Goal: Task Accomplishment & Management: Manage account settings

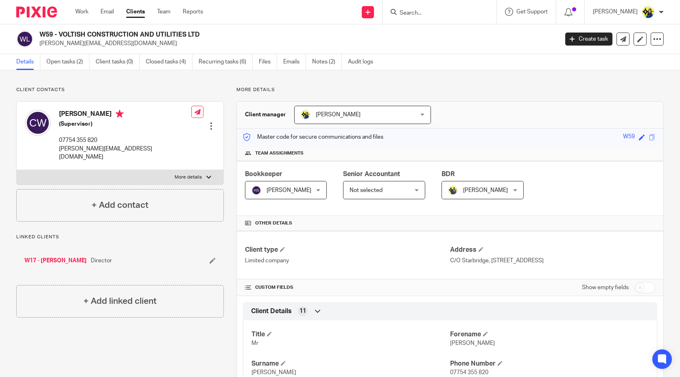
drag, startPoint x: 0, startPoint y: 0, endPoint x: 465, endPoint y: 11, distance: 465.0
click at [465, 11] on input "Search" at bounding box center [435, 13] width 73 height 7
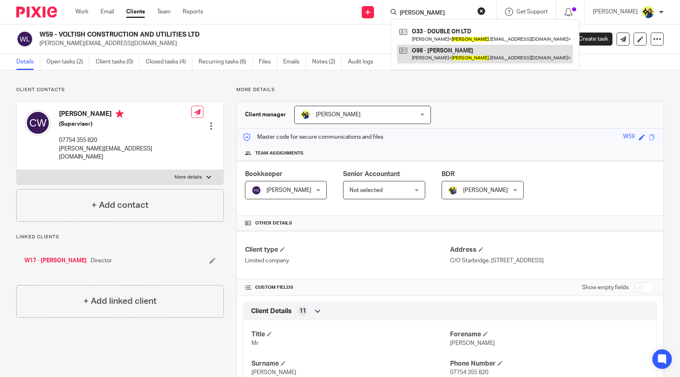
type input "ollie"
click at [474, 56] on link at bounding box center [485, 54] width 176 height 19
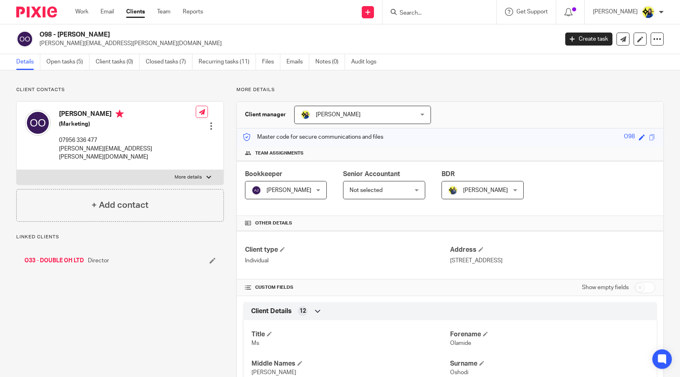
click at [100, 44] on p "[PERSON_NAME][EMAIL_ADDRESS][PERSON_NAME][DOMAIN_NAME]" at bounding box center [296, 43] width 514 height 8
drag, startPoint x: 104, startPoint y: 43, endPoint x: 60, endPoint y: 43, distance: 44.0
click at [60, 43] on p "ollie.oshodi@gmail.com" at bounding box center [296, 43] width 514 height 8
click at [64, 60] on link "Open tasks (5)" at bounding box center [67, 62] width 43 height 16
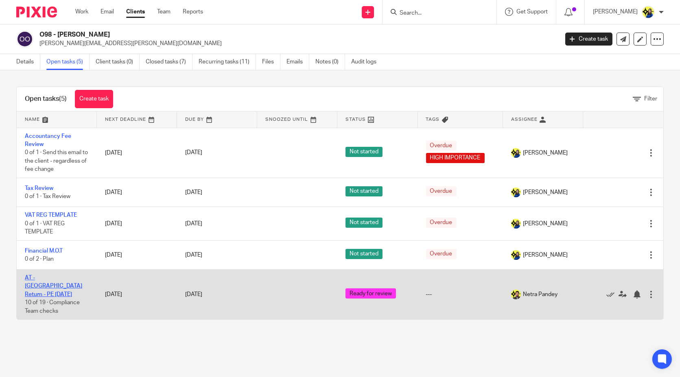
click at [42, 278] on link "AT - SA Return - PE 05-04-2025" at bounding box center [53, 286] width 57 height 22
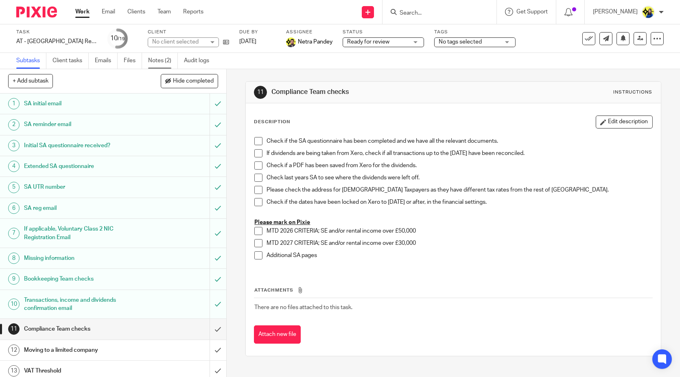
click at [159, 63] on link "Notes (2)" at bounding box center [163, 61] width 30 height 16
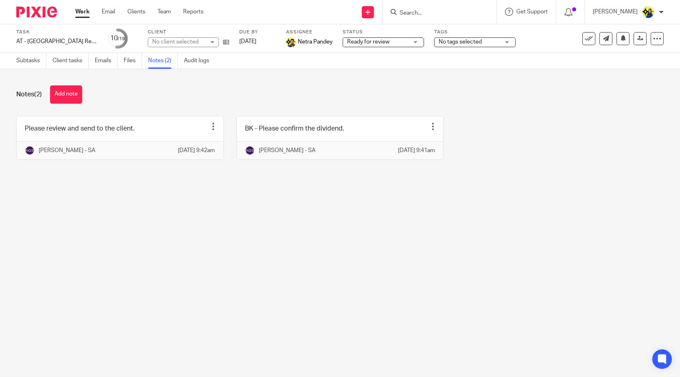
click at [443, 42] on span "No tags selected" at bounding box center [460, 42] width 43 height 6
click at [444, 52] on input "checkbox" at bounding box center [442, 55] width 15 height 15
checkbox input "true"
click at [380, 92] on div "Notes (2) Add note" at bounding box center [340, 94] width 648 height 18
click at [443, 11] on input "Search" at bounding box center [435, 13] width 73 height 7
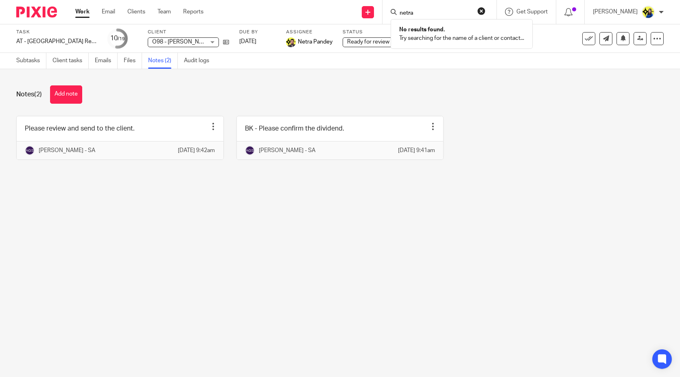
type input "netra"
drag, startPoint x: 441, startPoint y: 11, endPoint x: 195, endPoint y: 14, distance: 245.5
click at [246, 18] on div "Send new email Create task Add client Request signature netra No results found.…" at bounding box center [448, 12] width 464 height 24
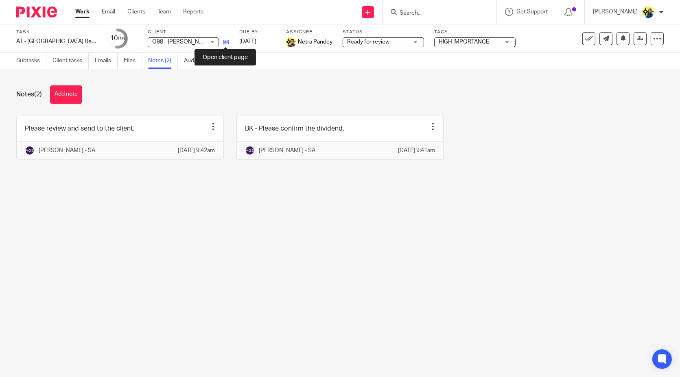
click at [224, 44] on icon at bounding box center [226, 42] width 6 height 6
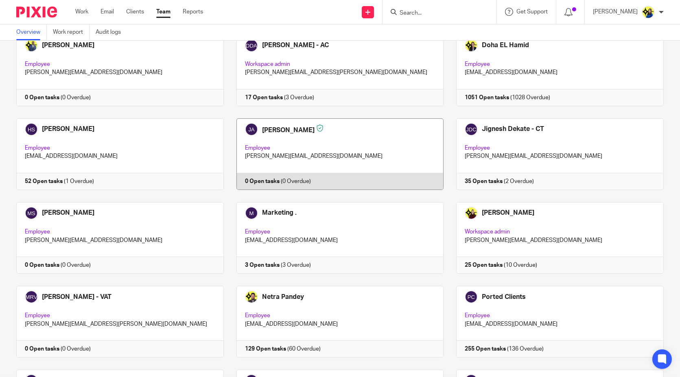
scroll to position [316, 0]
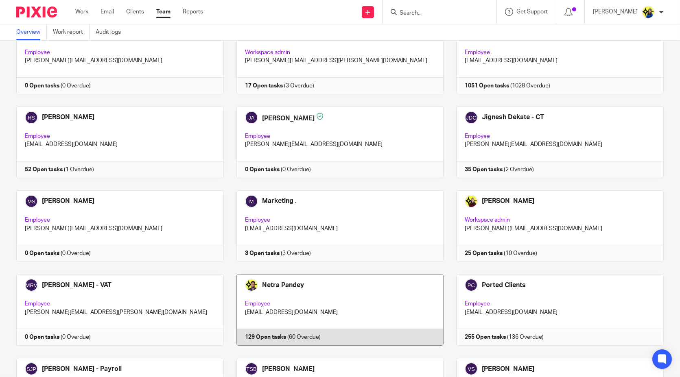
click at [301, 274] on link at bounding box center [334, 310] width 220 height 72
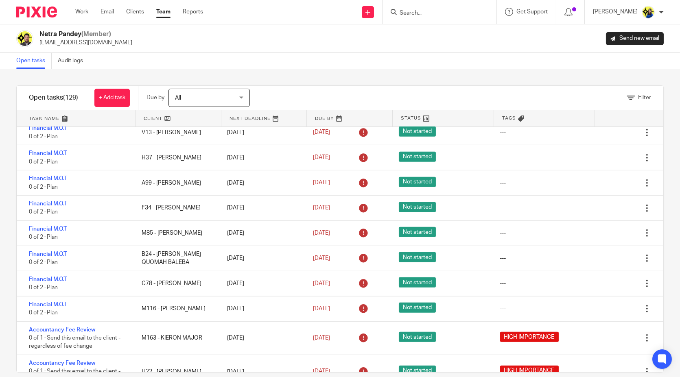
scroll to position [1176, 0]
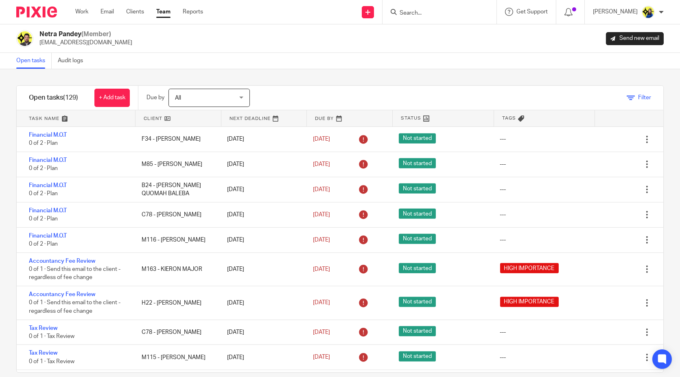
click at [638, 98] on span "Filter" at bounding box center [644, 98] width 13 height 6
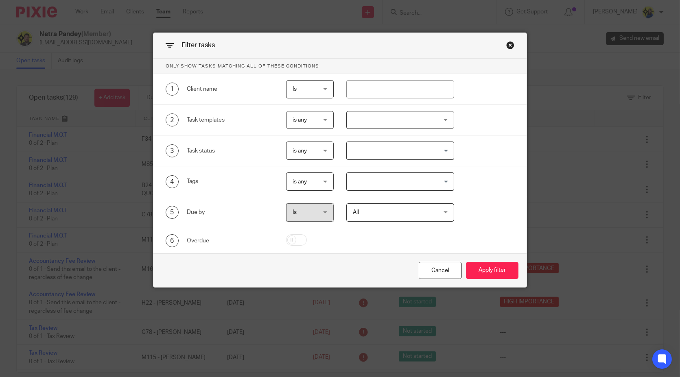
click at [433, 207] on div "All All" at bounding box center [400, 213] width 108 height 18
click at [409, 179] on input "Search for option" at bounding box center [399, 182] width 102 height 14
click at [403, 198] on li "HIGH IMPORTANCE" at bounding box center [400, 199] width 107 height 12
click at [485, 270] on button "Apply filter" at bounding box center [492, 271] width 53 height 18
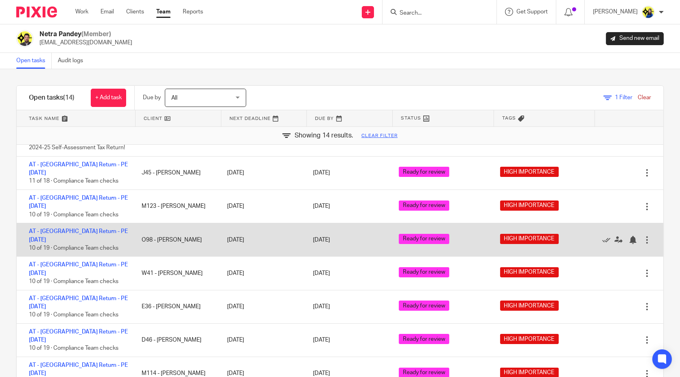
scroll to position [29, 0]
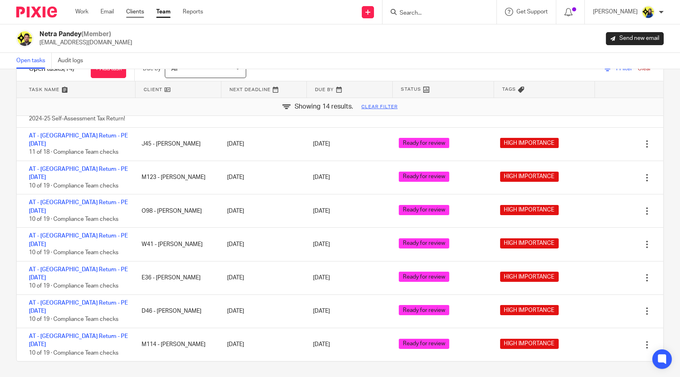
click at [144, 13] on link "Clients" at bounding box center [135, 12] width 18 height 8
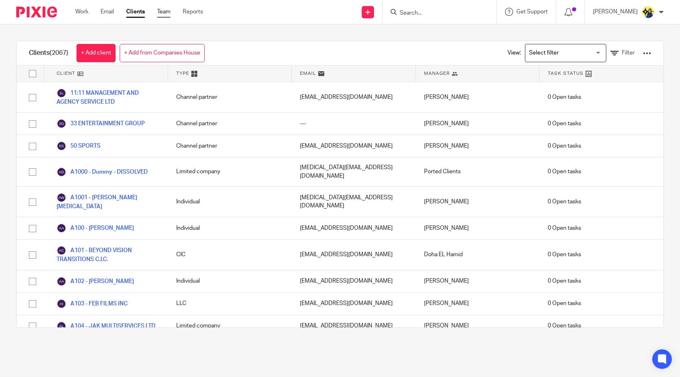
click at [160, 13] on link "Team" at bounding box center [163, 12] width 13 height 8
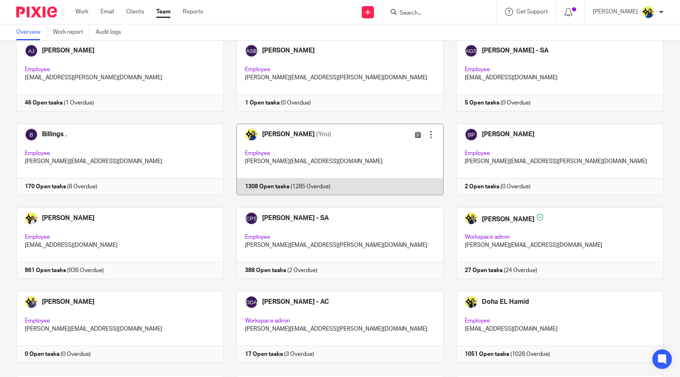
scroll to position [90, 0]
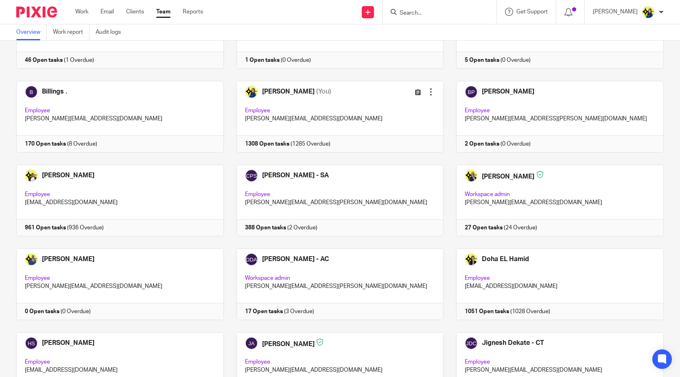
click at [437, 14] on input "Search" at bounding box center [435, 13] width 73 height 7
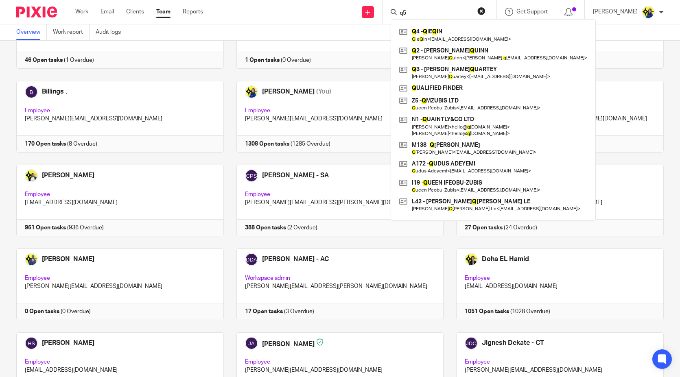
type input "q57"
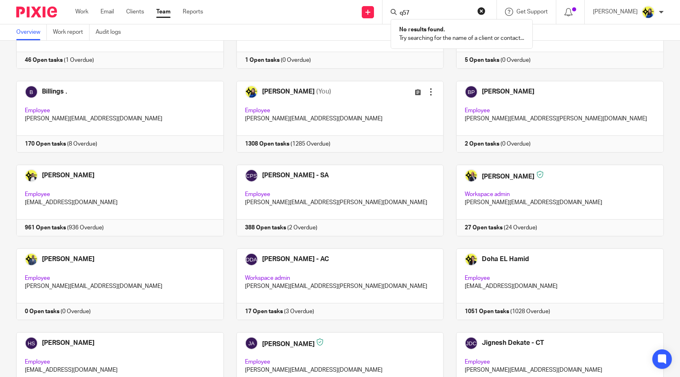
drag, startPoint x: 445, startPoint y: 11, endPoint x: 319, endPoint y: 13, distance: 125.8
click at [319, 13] on div "Send new email Create task Add client Request signature q57 No results found. T…" at bounding box center [447, 12] width 465 height 24
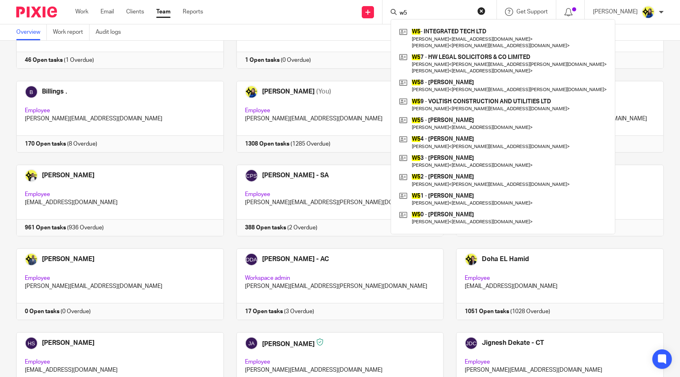
type input "w57"
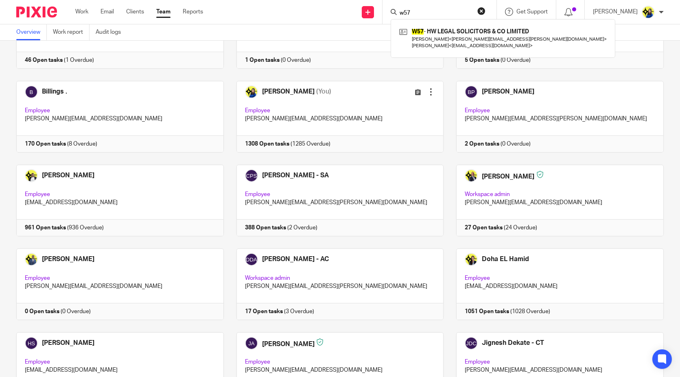
drag, startPoint x: 437, startPoint y: 10, endPoint x: 390, endPoint y: 19, distance: 47.7
click at [390, 19] on div "Send new email Create task Add client Request signature w57 W57 - HW LEGAL SOLI…" at bounding box center [447, 12] width 465 height 24
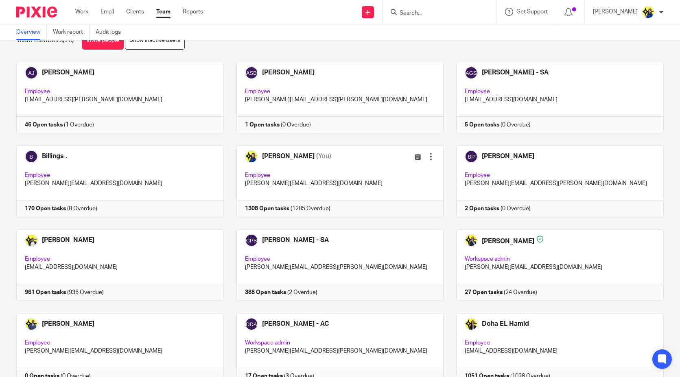
scroll to position [0, 0]
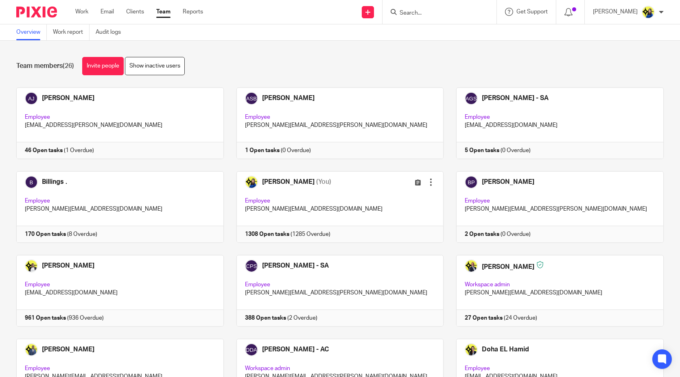
click at [459, 15] on input "Search" at bounding box center [435, 13] width 73 height 7
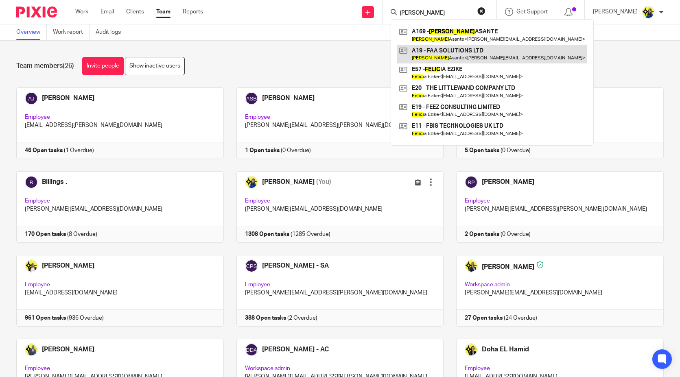
type input "[PERSON_NAME]"
click at [461, 52] on link at bounding box center [492, 54] width 190 height 19
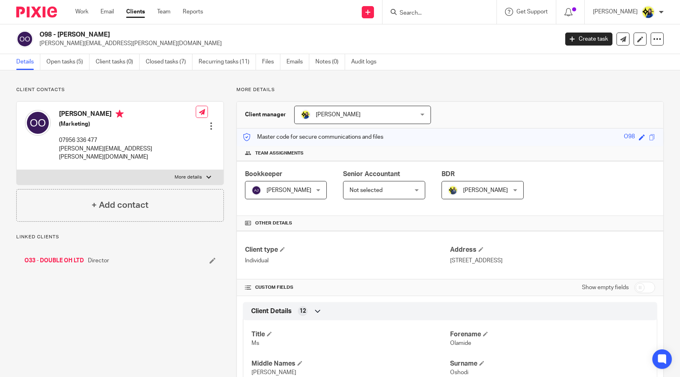
drag, startPoint x: 39, startPoint y: 35, endPoint x: 144, endPoint y: 30, distance: 105.1
click at [144, 31] on h2 "O98 - [PERSON_NAME]" at bounding box center [244, 35] width 411 height 9
copy h2 "O98 - [PERSON_NAME]"
click at [444, 13] on input "Search" at bounding box center [435, 13] width 73 height 7
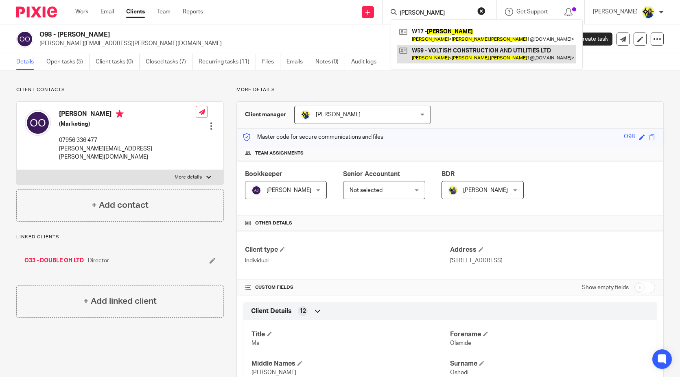
type input "[PERSON_NAME]"
click at [477, 59] on link at bounding box center [486, 54] width 179 height 19
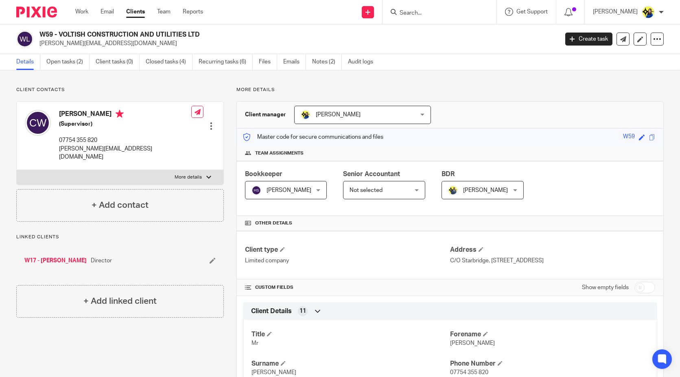
click at [129, 45] on p "[PERSON_NAME][EMAIL_ADDRESS][DOMAIN_NAME]" at bounding box center [296, 43] width 514 height 8
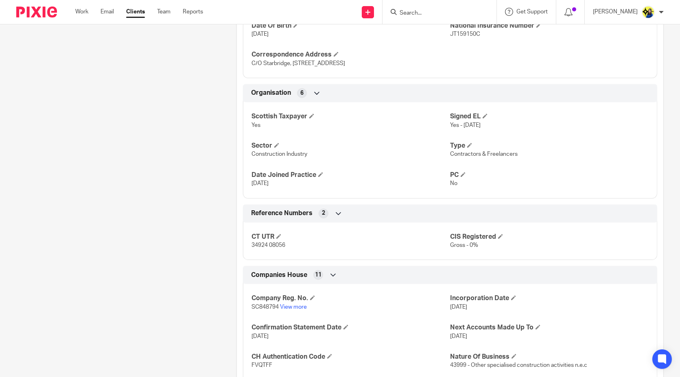
scroll to position [562, 0]
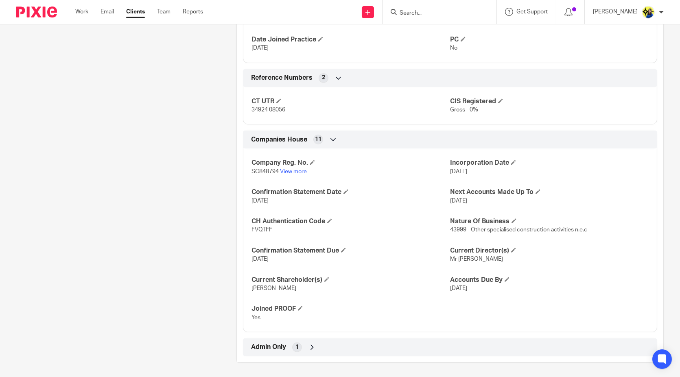
click at [276, 344] on span "Admin Only" at bounding box center [268, 347] width 35 height 9
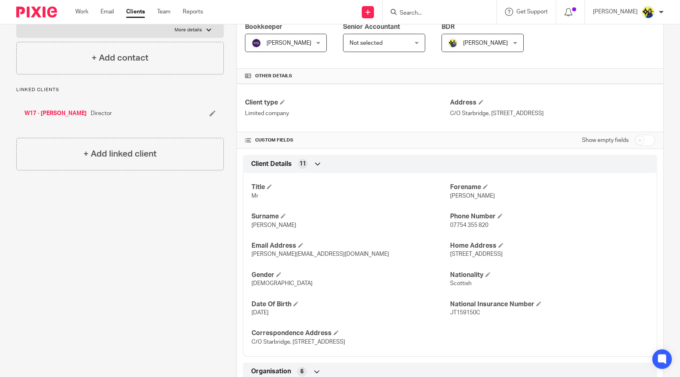
scroll to position [0, 0]
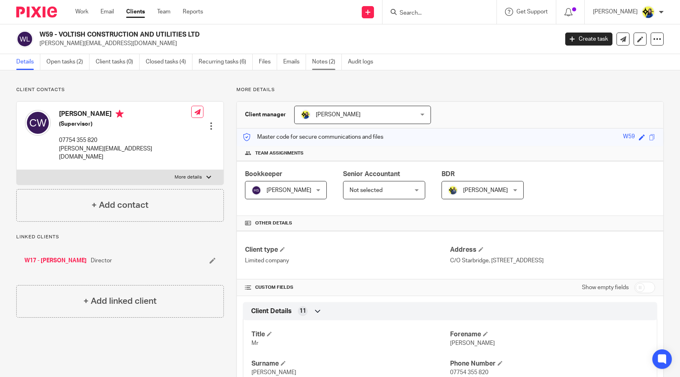
click at [322, 62] on link "Notes (2)" at bounding box center [327, 62] width 30 height 16
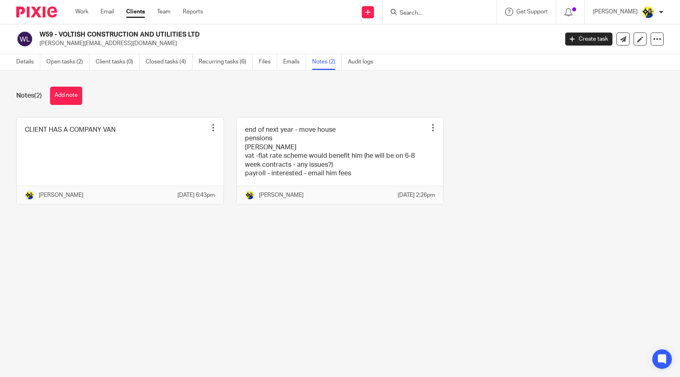
click at [180, 98] on div "Notes (2) Add note" at bounding box center [340, 96] width 648 height 18
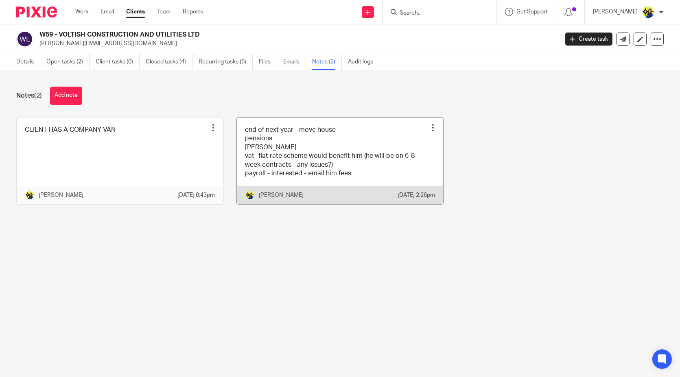
click at [276, 128] on link at bounding box center [340, 161] width 207 height 87
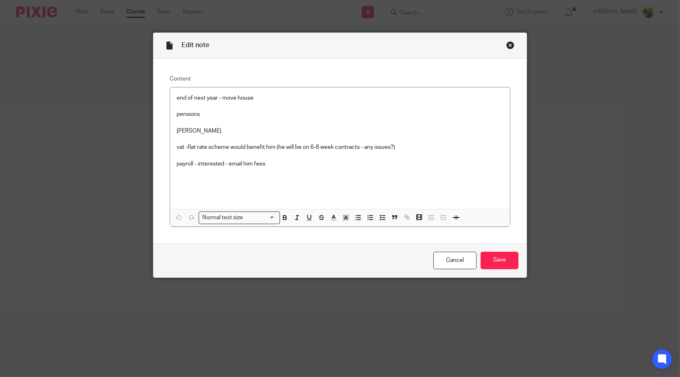
click at [510, 43] on div "Close this dialog window" at bounding box center [510, 45] width 8 height 8
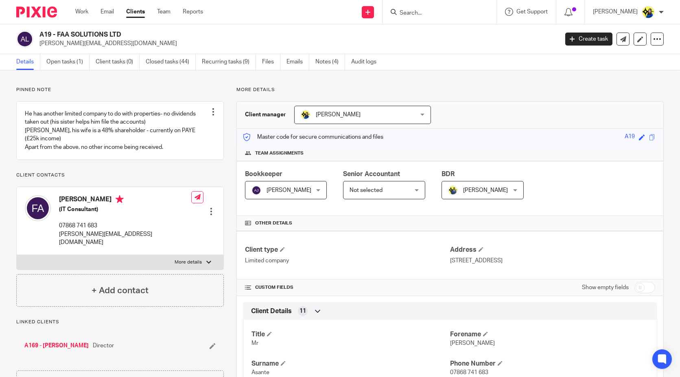
drag, startPoint x: 39, startPoint y: 34, endPoint x: 150, endPoint y: 33, distance: 110.3
click at [150, 33] on h2 "A19 - FAA SOLUTIONS LTD" at bounding box center [244, 35] width 411 height 9
copy h2 "A19 - FAA SOLUTIONS LTD"
click at [453, 15] on input "Search" at bounding box center [435, 13] width 73 height 7
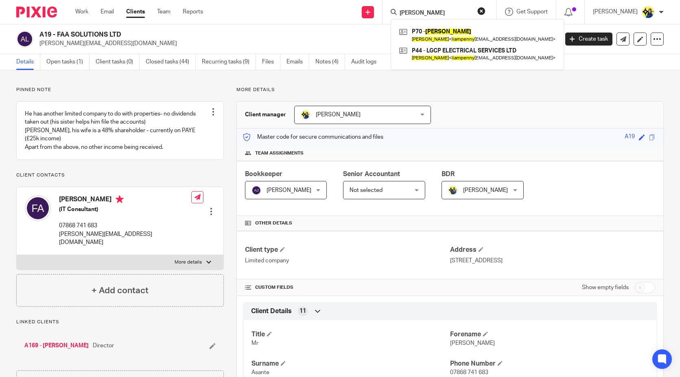
type input "liam penny"
drag, startPoint x: 458, startPoint y: 11, endPoint x: 315, endPoint y: 4, distance: 143.5
click at [320, 3] on div "Send new email Create task Add client Request signature liam penny P70 - LIAM P…" at bounding box center [447, 12] width 465 height 24
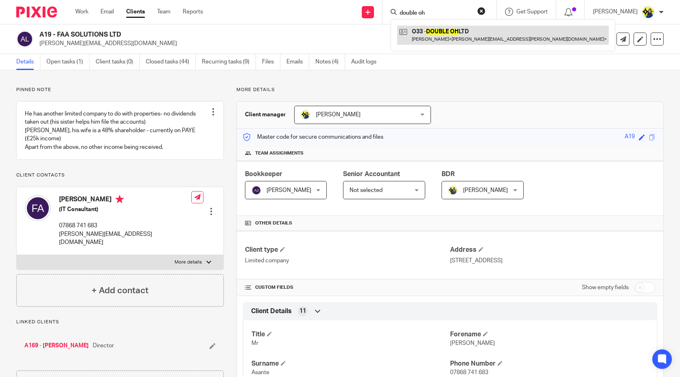
type input "double oh"
click at [462, 26] on link at bounding box center [503, 35] width 212 height 19
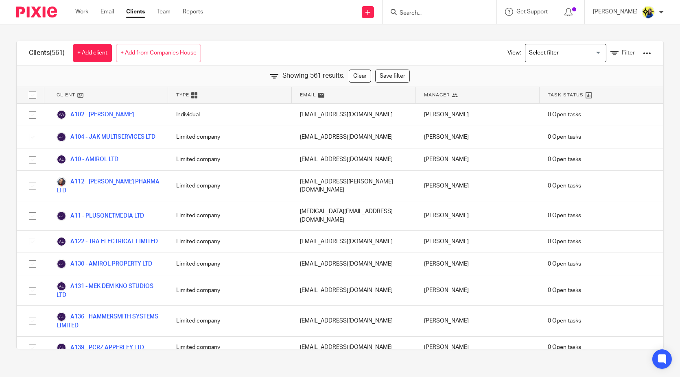
click at [434, 12] on input "Search" at bounding box center [435, 13] width 73 height 7
type input "w4"
click at [456, 36] on link at bounding box center [466, 35] width 138 height 19
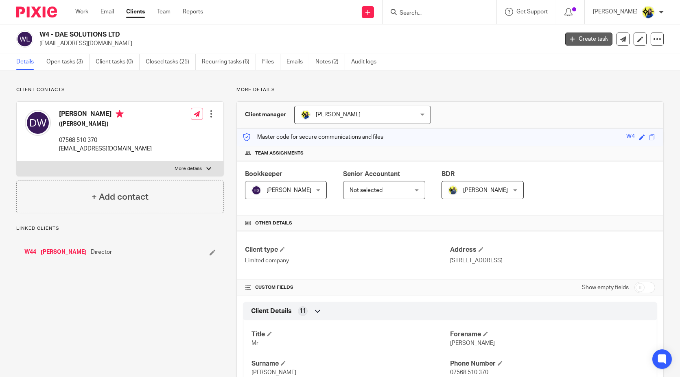
click at [568, 41] on link "Create task" at bounding box center [588, 39] width 47 height 13
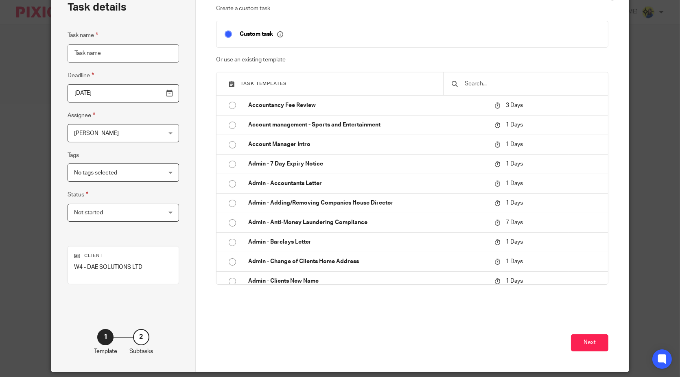
scroll to position [31, 0]
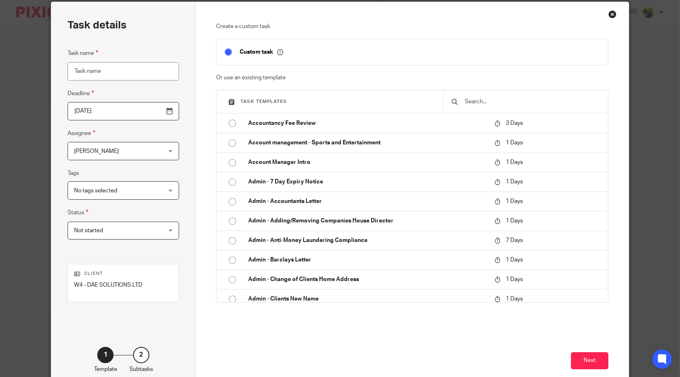
click at [486, 103] on input "text" at bounding box center [532, 101] width 136 height 9
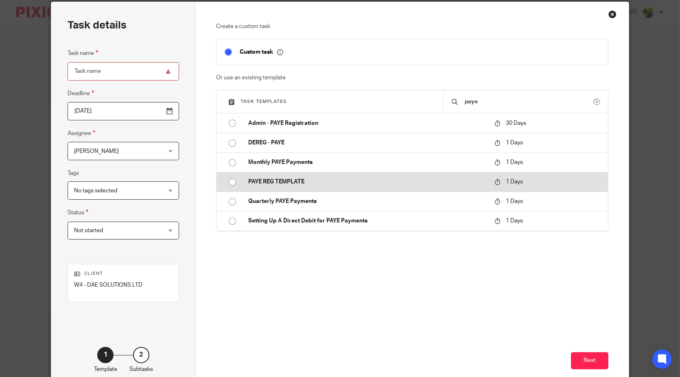
type input "paye"
click at [294, 175] on td "PAYE REG TEMPLATE" at bounding box center [365, 182] width 250 height 20
type input "[DATE]"
type input "PAYE REG TEMPLATE"
checkbox input "false"
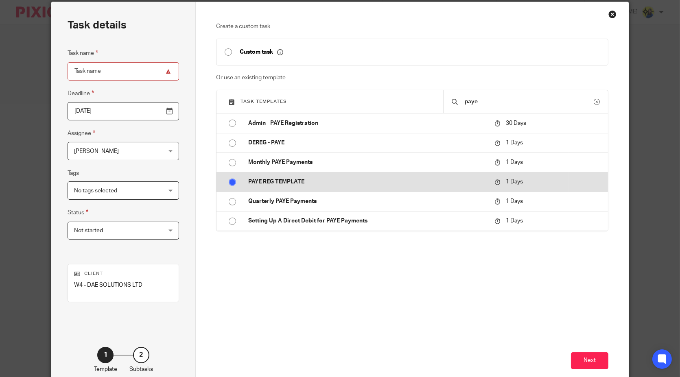
radio input "true"
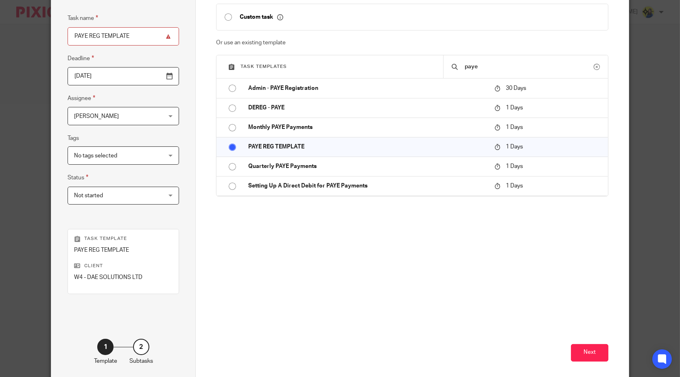
scroll to position [103, 0]
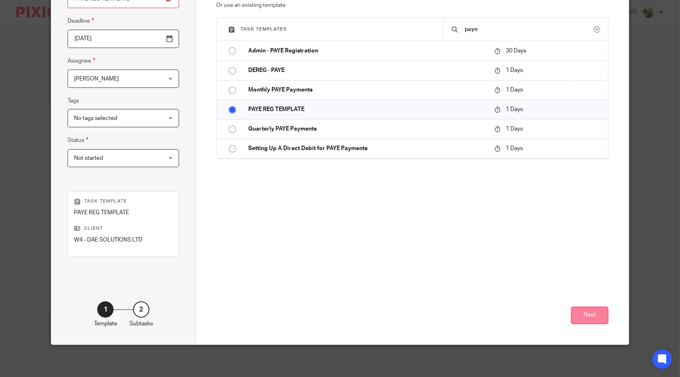
click at [583, 316] on button "Next" at bounding box center [589, 316] width 37 height 18
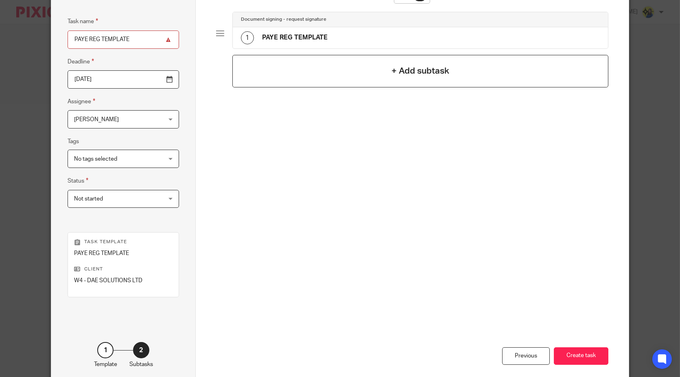
scroll to position [0, 0]
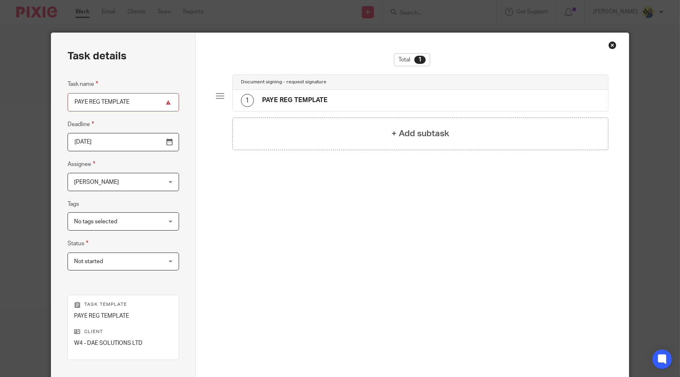
click at [362, 99] on div "1 PAYE REG TEMPLATE" at bounding box center [420, 100] width 375 height 21
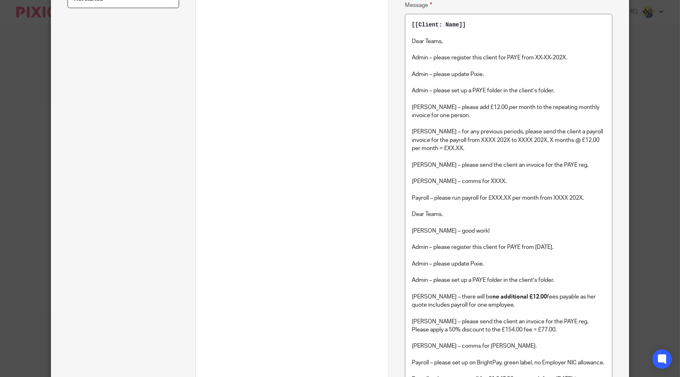
scroll to position [271, 0]
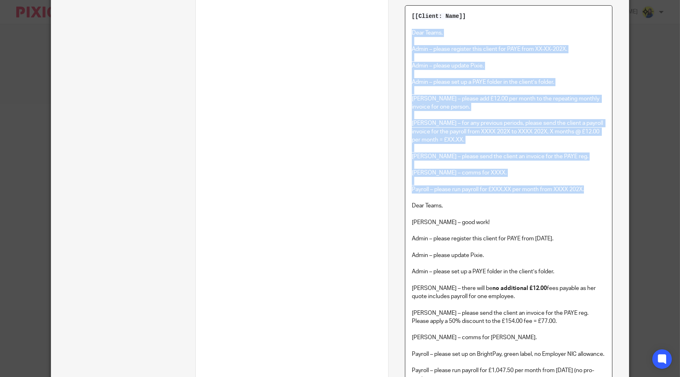
drag, startPoint x: 587, startPoint y: 184, endPoint x: 408, endPoint y: 29, distance: 237.2
click at [408, 29] on div "[[Client: Name]] Dear Teams, Admin – please register this client for PAYE from …" at bounding box center [508, 241] width 207 height 470
copy div "Dear Teams, Admin – please register this client for PAYE from XX-XX-202X. Admin…"
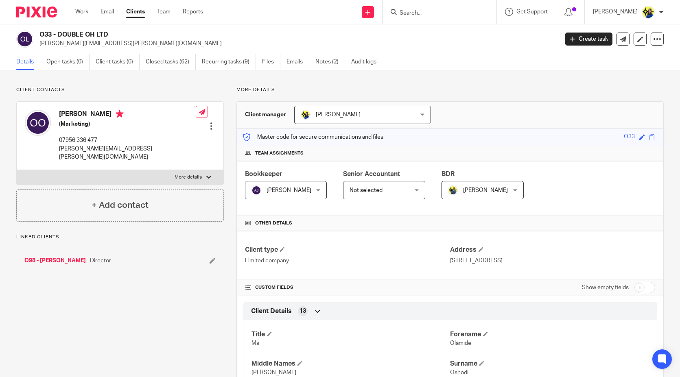
drag, startPoint x: 39, startPoint y: 33, endPoint x: 125, endPoint y: 31, distance: 86.3
click at [125, 31] on div "O33 - DOUBLE OH LTD ollie.oshodi@gmail.com" at bounding box center [284, 39] width 537 height 17
copy h2 "O33 - DOUBLE OH LTD"
click at [457, 15] on input "Search" at bounding box center [435, 13] width 73 height 7
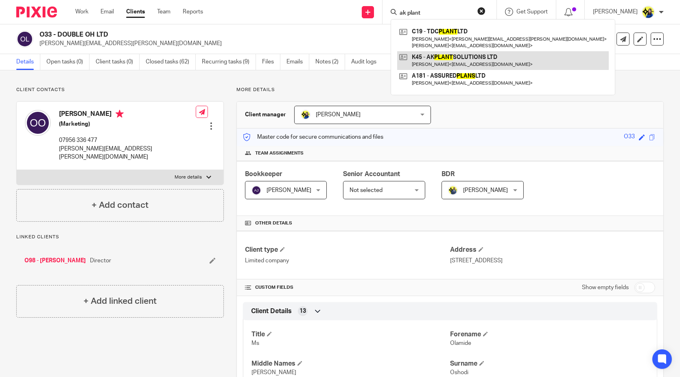
type input "ak plant"
click at [472, 62] on link at bounding box center [503, 60] width 212 height 19
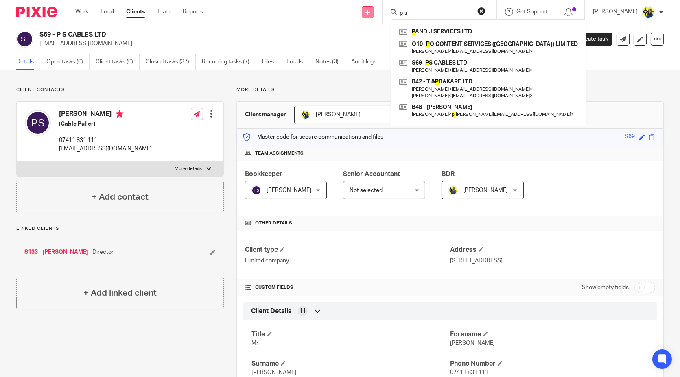
drag, startPoint x: 448, startPoint y: 16, endPoint x: 390, endPoint y: 7, distance: 59.2
click at [390, 7] on div "Send new email Create task Add client Request signature p s P AND J SERVICES LT…" at bounding box center [447, 12] width 465 height 24
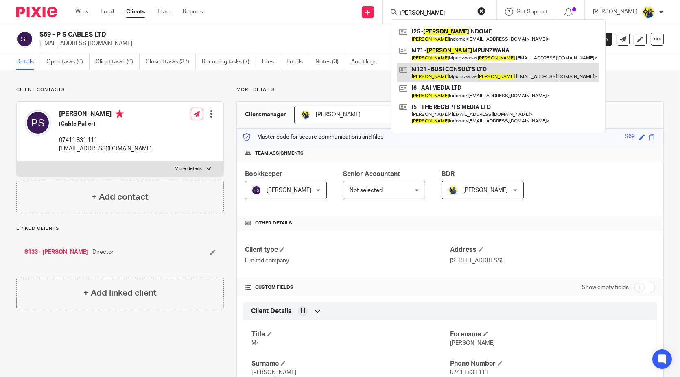
type input "[PERSON_NAME]"
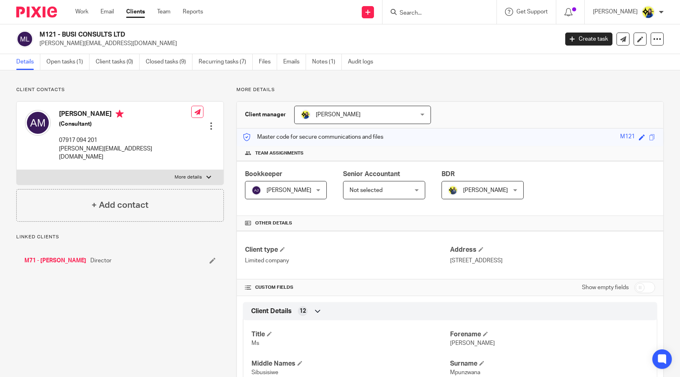
click at [165, 87] on p "Client contacts" at bounding box center [120, 90] width 208 height 7
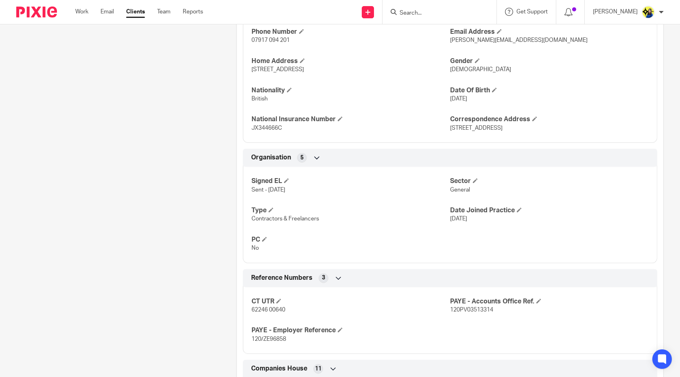
click at [178, 290] on div "Client contacts [PERSON_NAME] (Consultant) 07917 094 201 [PERSON_NAME][EMAIL_AD…" at bounding box center [114, 158] width 220 height 867
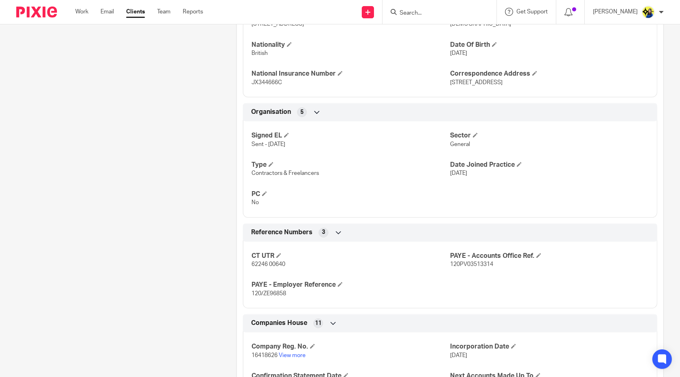
click at [195, 268] on div "Client contacts Audrey Mpunzwana (Consultant) 07917 094 201 audrey.mpunzwana@gm…" at bounding box center [114, 113] width 220 height 867
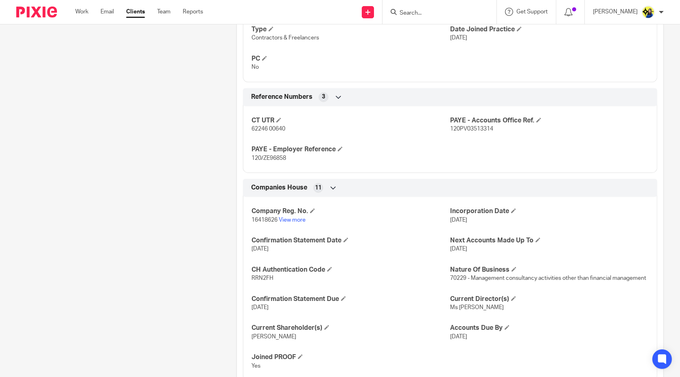
click at [294, 217] on link "View more" at bounding box center [292, 220] width 27 height 6
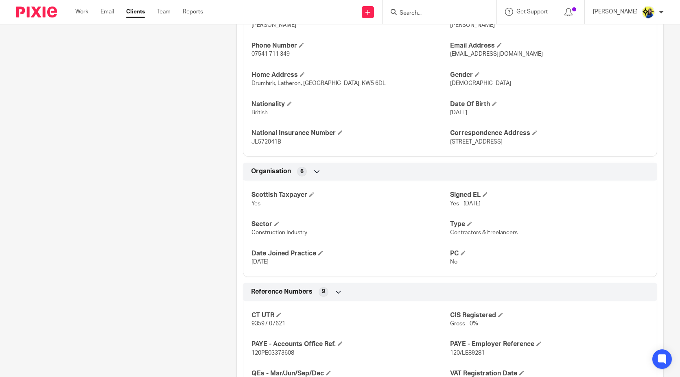
scroll to position [407, 0]
